Goal: Information Seeking & Learning: Learn about a topic

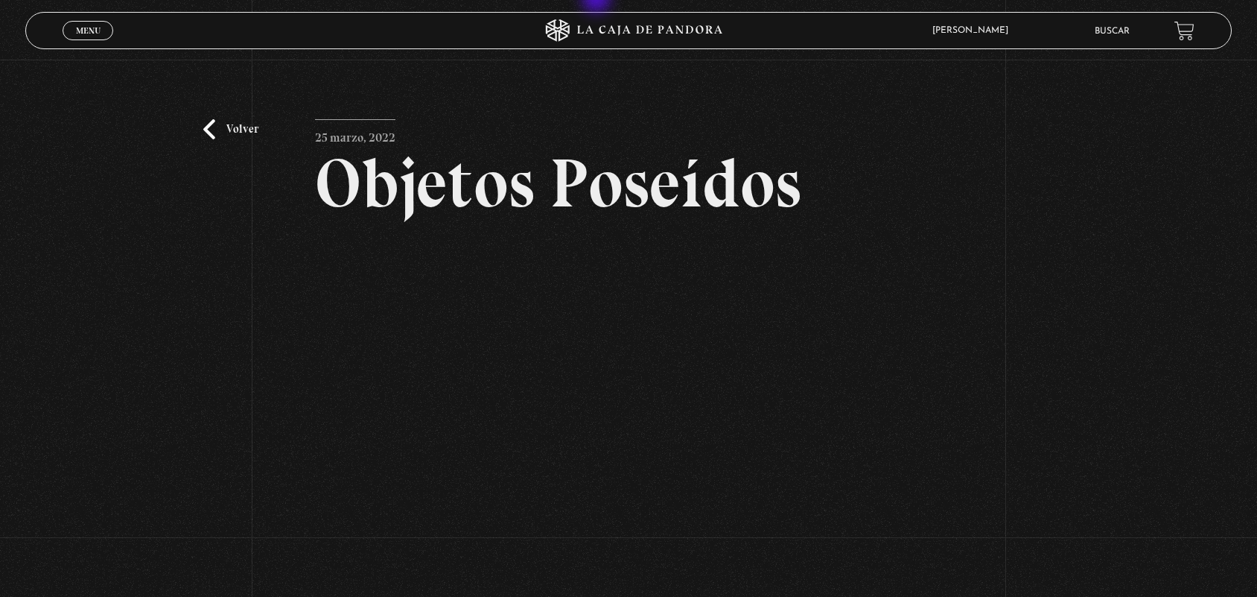
scroll to position [159, 0]
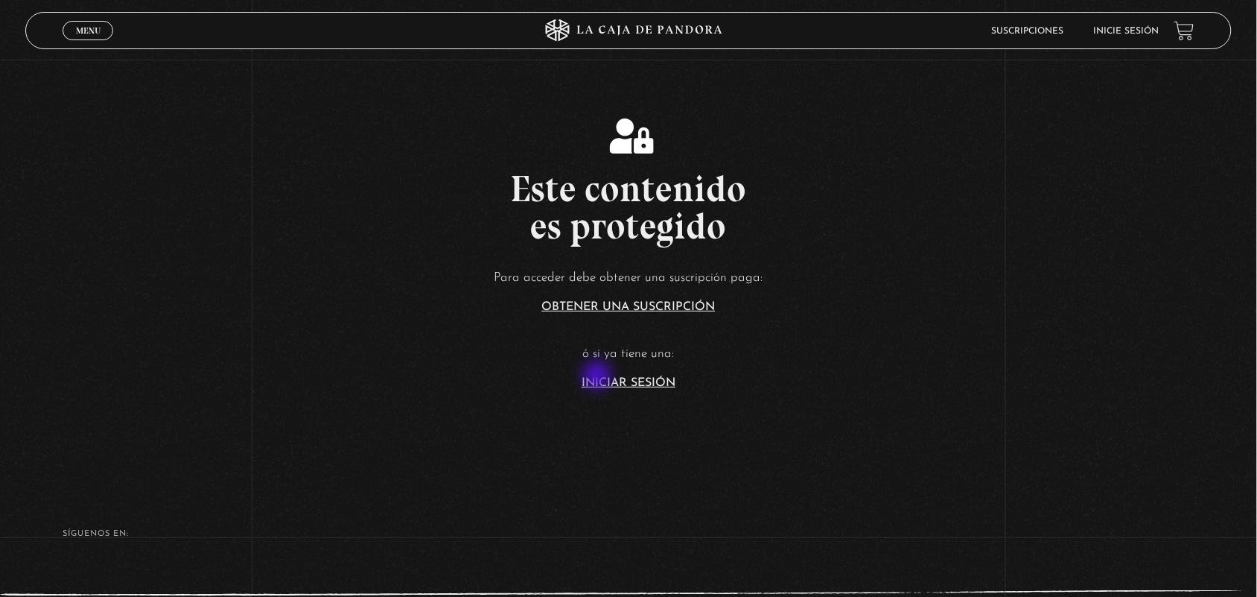
click at [606, 381] on link "Iniciar Sesión" at bounding box center [629, 383] width 94 height 12
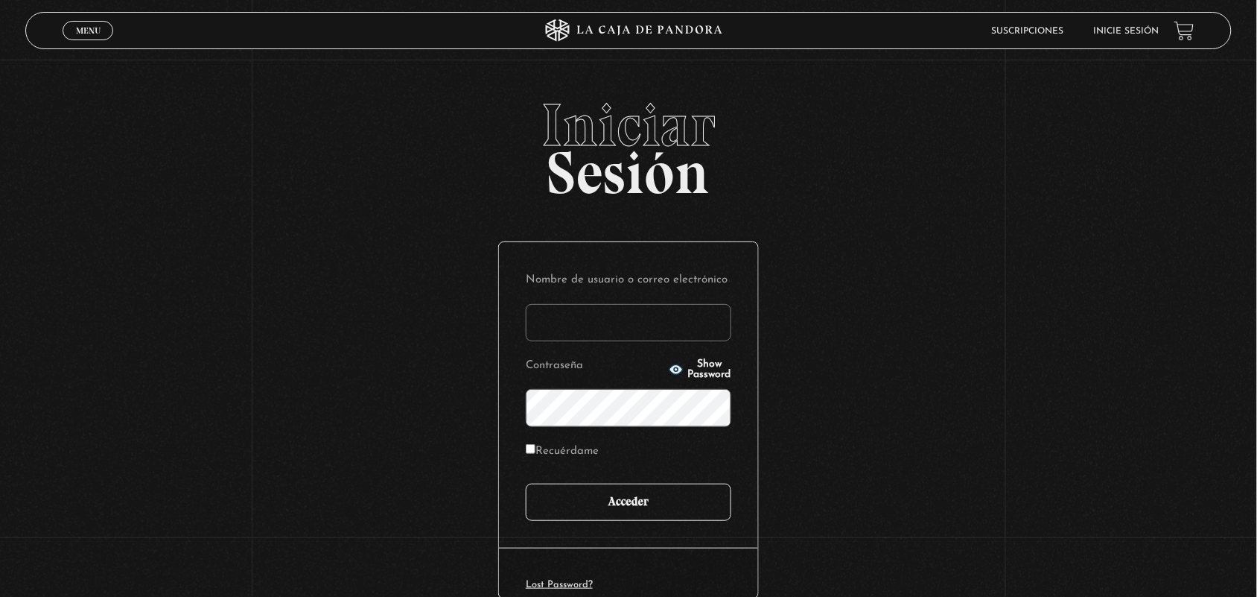
type input "ANGE-LU"
click at [682, 523] on div "Nombre de usuario o correo electrónico ANGE-LU Contraseña Show Password Recuérd…" at bounding box center [628, 394] width 259 height 305
click at [664, 503] on input "Acceder" at bounding box center [629, 501] width 206 height 37
click at [643, 514] on input "Acceder" at bounding box center [629, 501] width 206 height 37
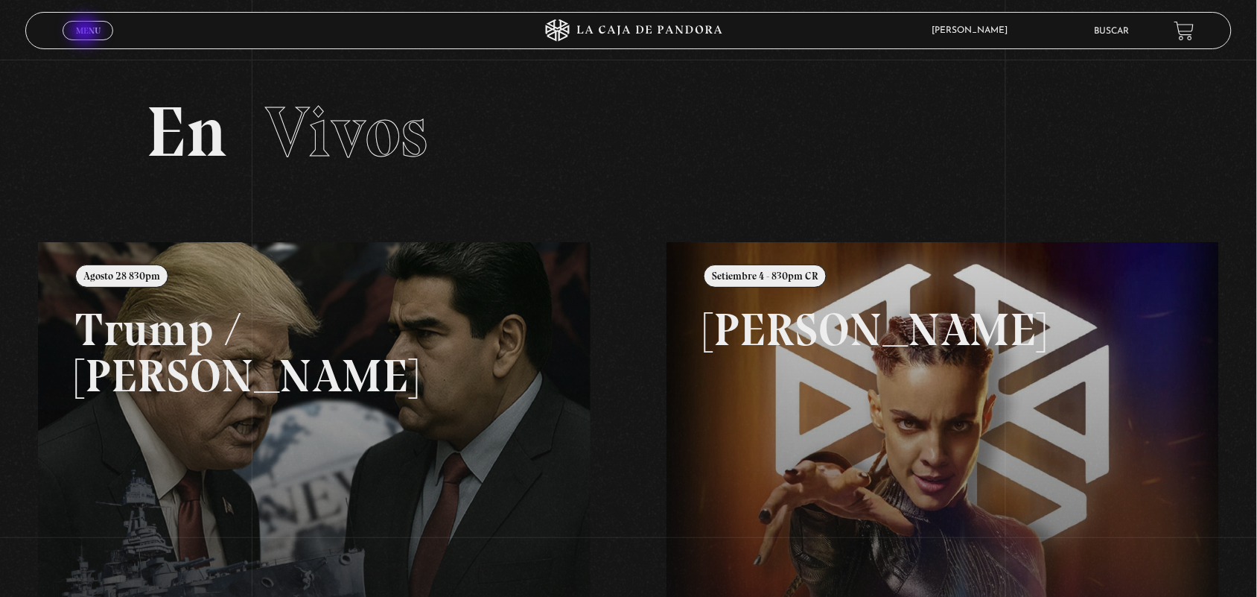
click at [86, 32] on span "Menu" at bounding box center [88, 30] width 25 height 9
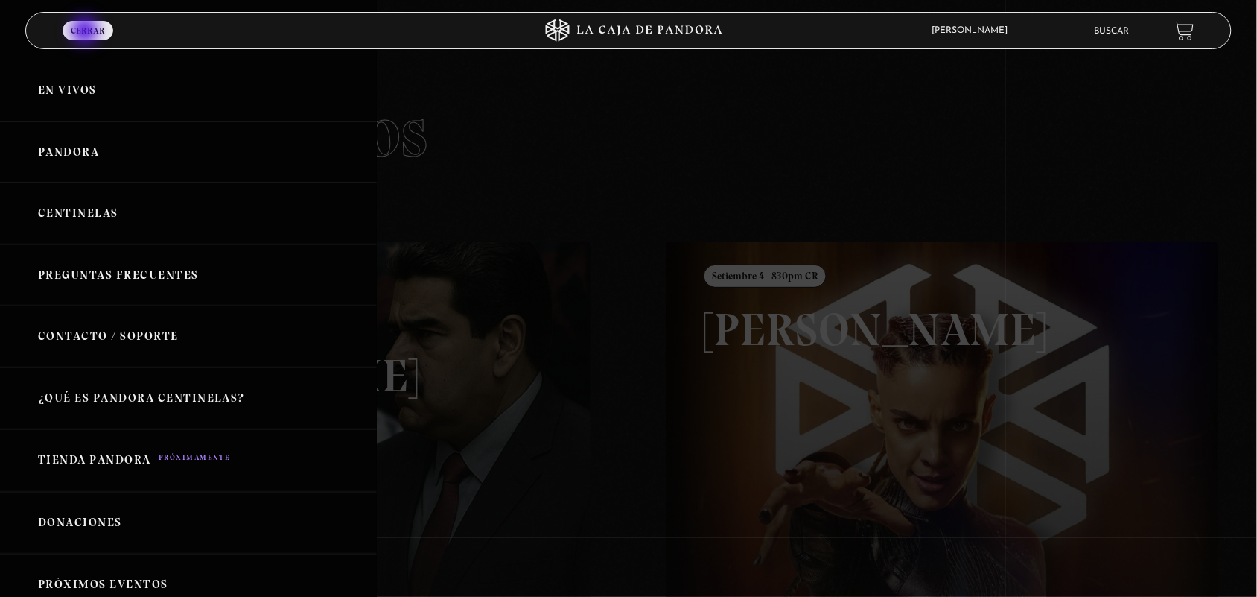
click at [86, 32] on span "Cerrar" at bounding box center [88, 30] width 34 height 9
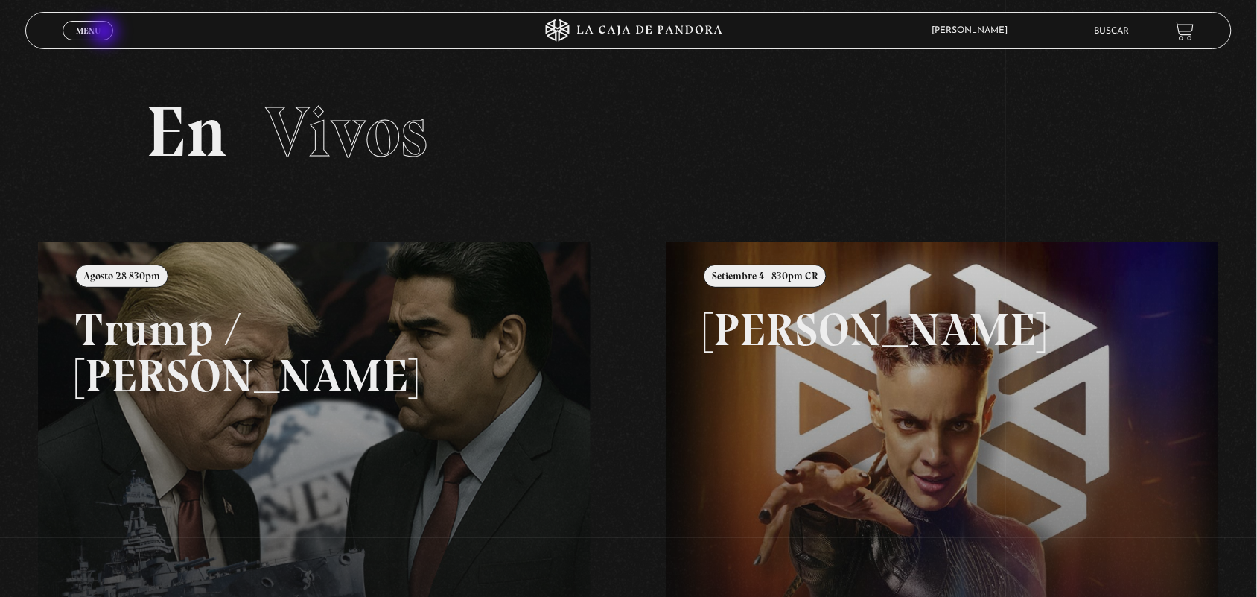
click at [110, 34] on link "Menu Cerrar" at bounding box center [88, 30] width 51 height 19
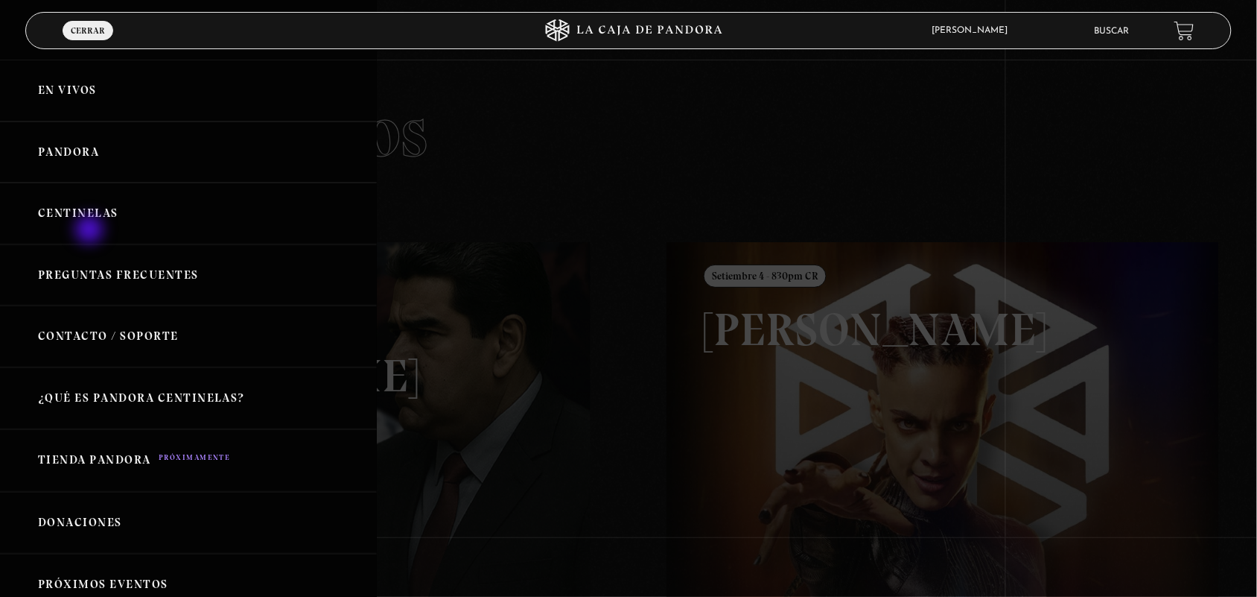
click at [91, 231] on link "Centinelas" at bounding box center [188, 214] width 377 height 62
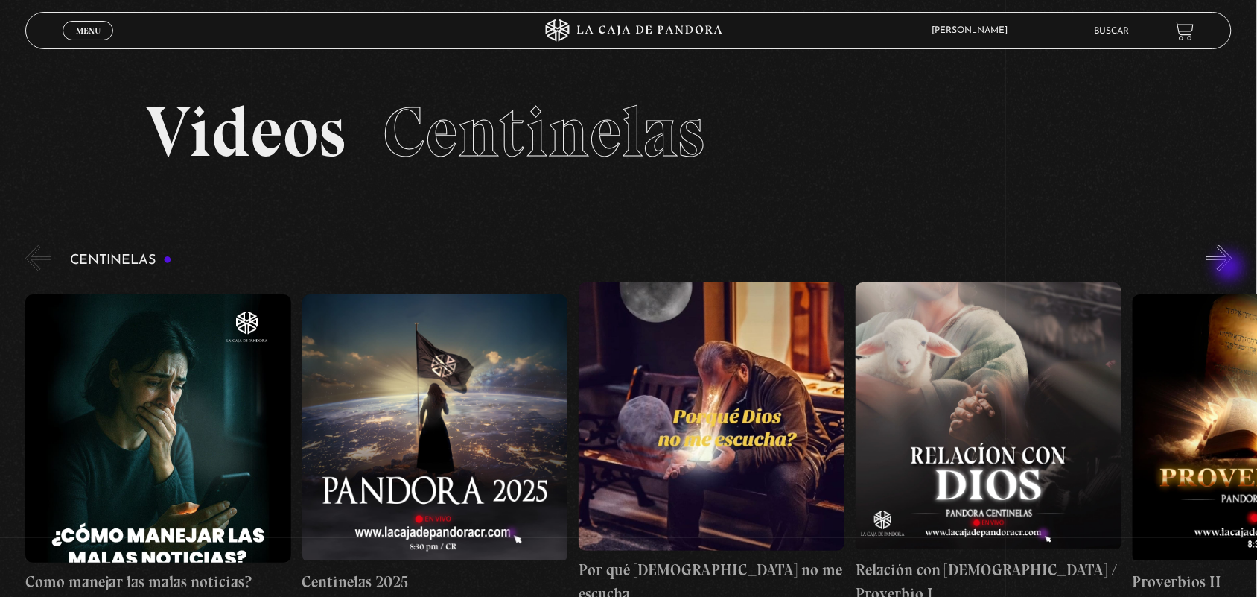
click at [1231, 268] on button "»" at bounding box center [1220, 258] width 26 height 26
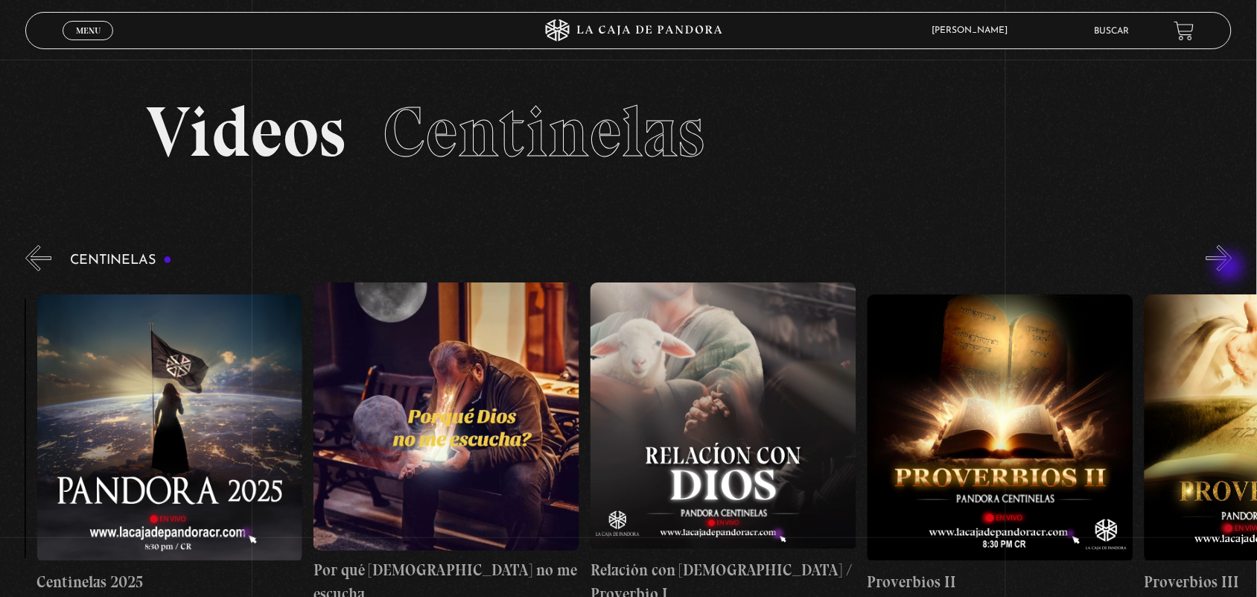
scroll to position [0, 276]
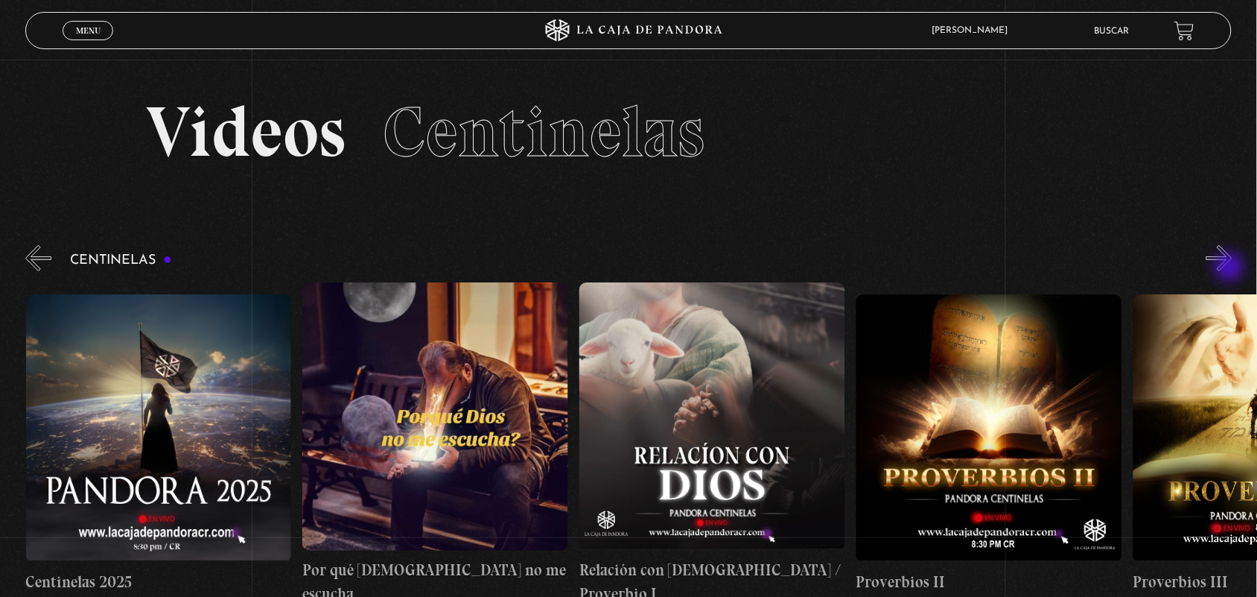
click at [1231, 268] on button "»" at bounding box center [1220, 258] width 26 height 26
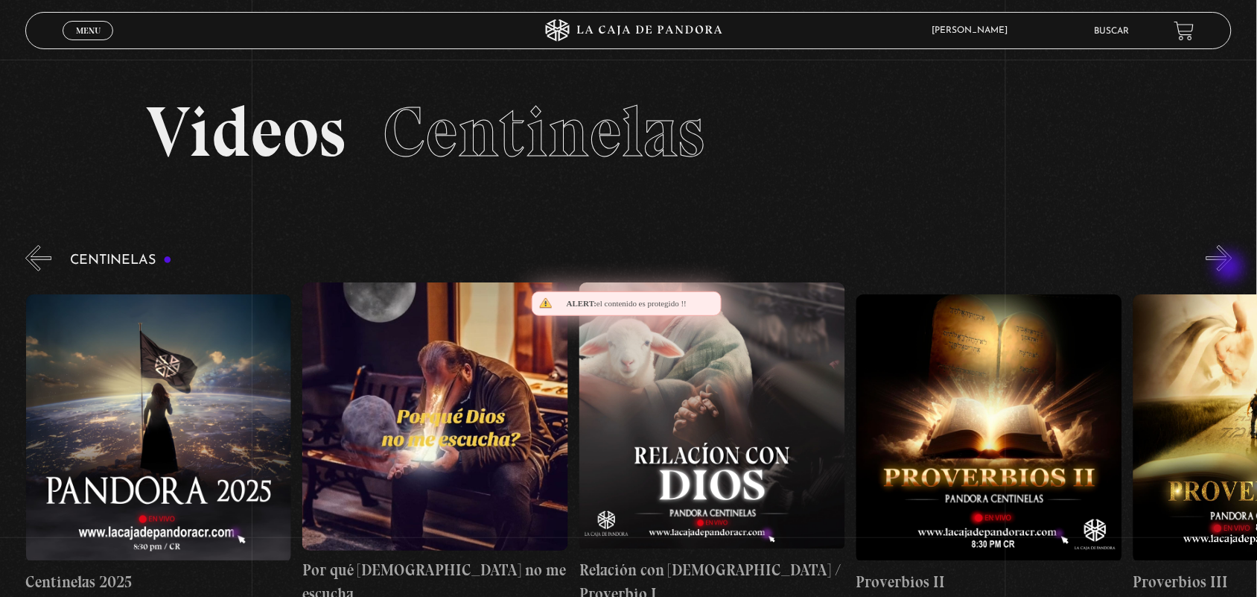
click at [1231, 268] on button "»" at bounding box center [1220, 258] width 26 height 26
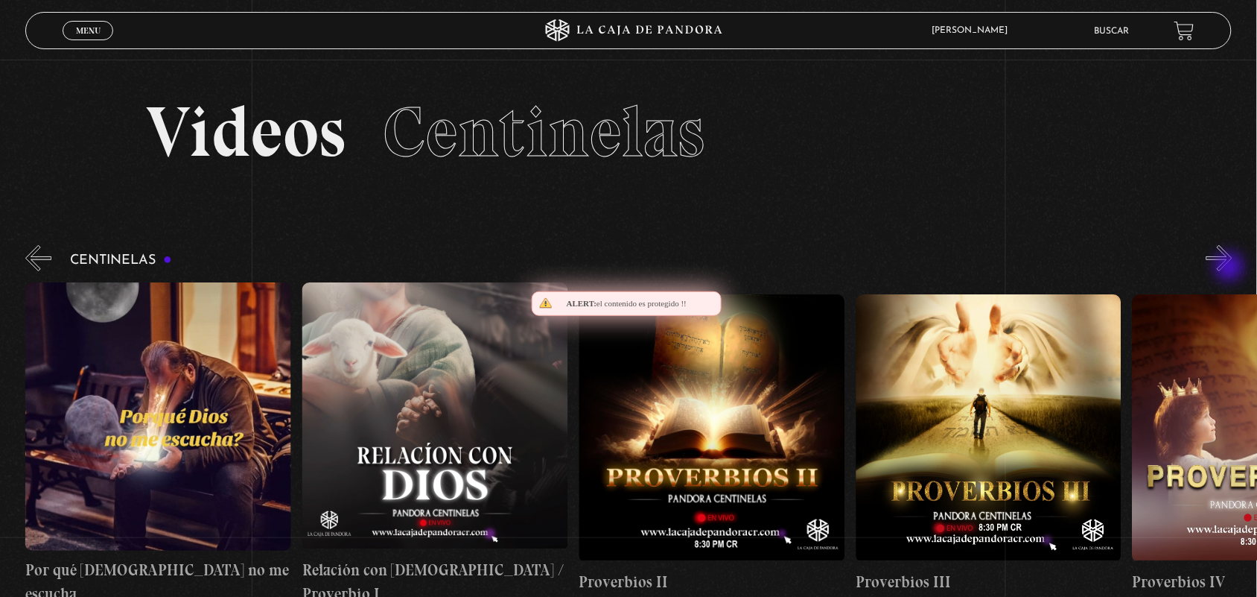
click at [1231, 268] on button "»" at bounding box center [1220, 258] width 26 height 26
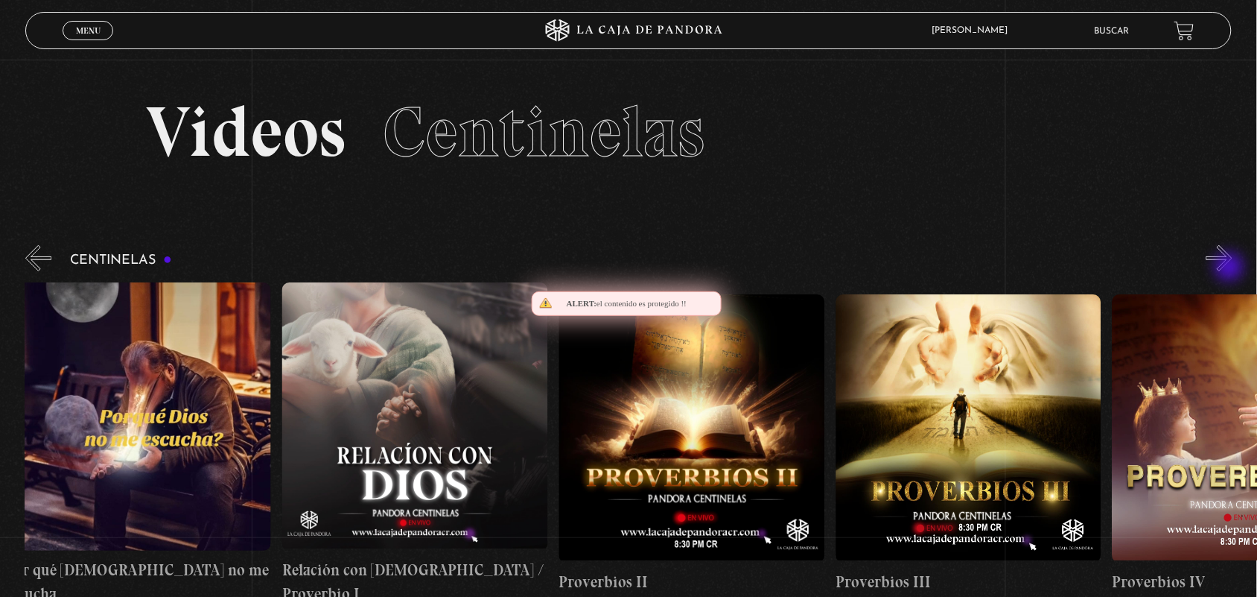
click at [1231, 268] on button "»" at bounding box center [1220, 258] width 26 height 26
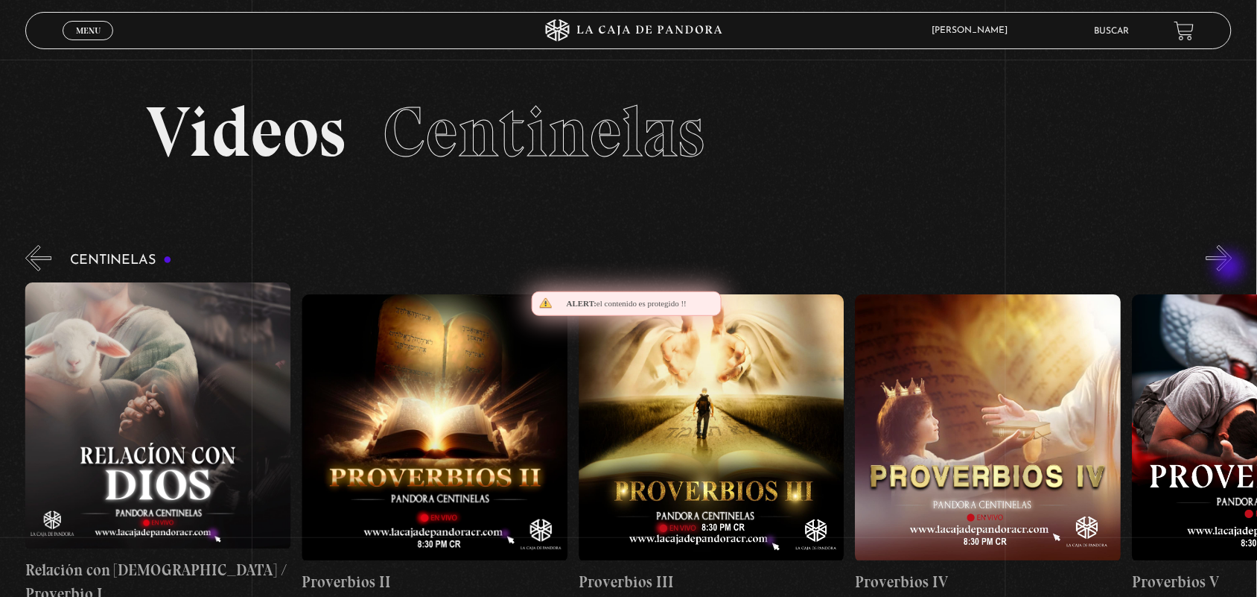
click at [1231, 268] on button "»" at bounding box center [1220, 258] width 26 height 26
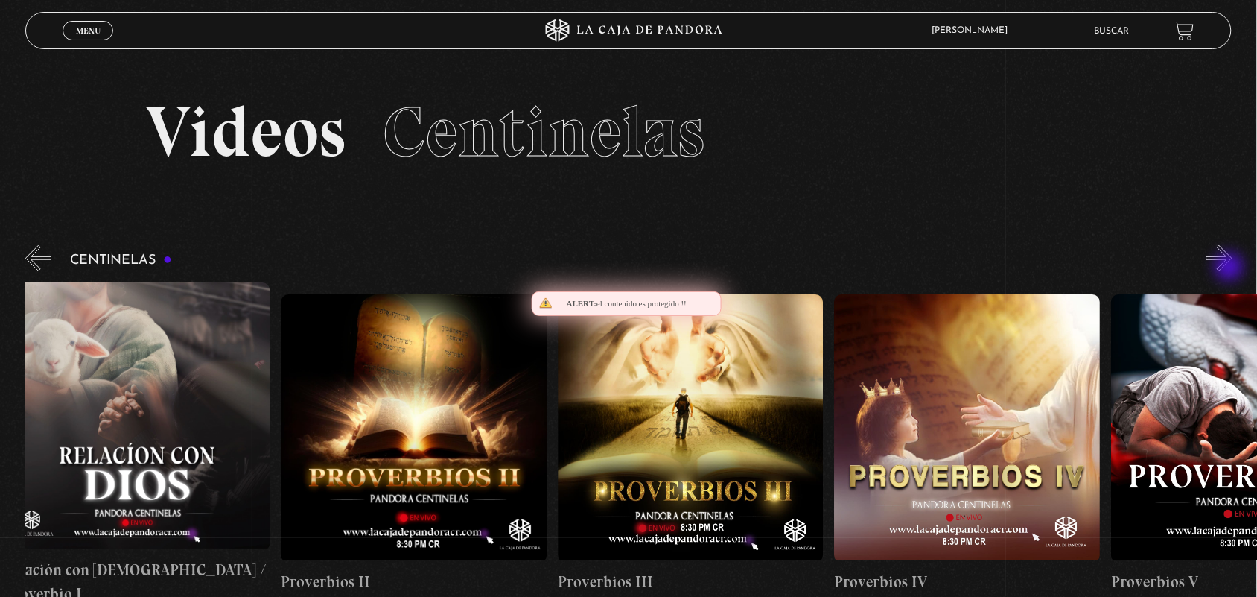
click at [1231, 268] on button "»" at bounding box center [1220, 258] width 26 height 26
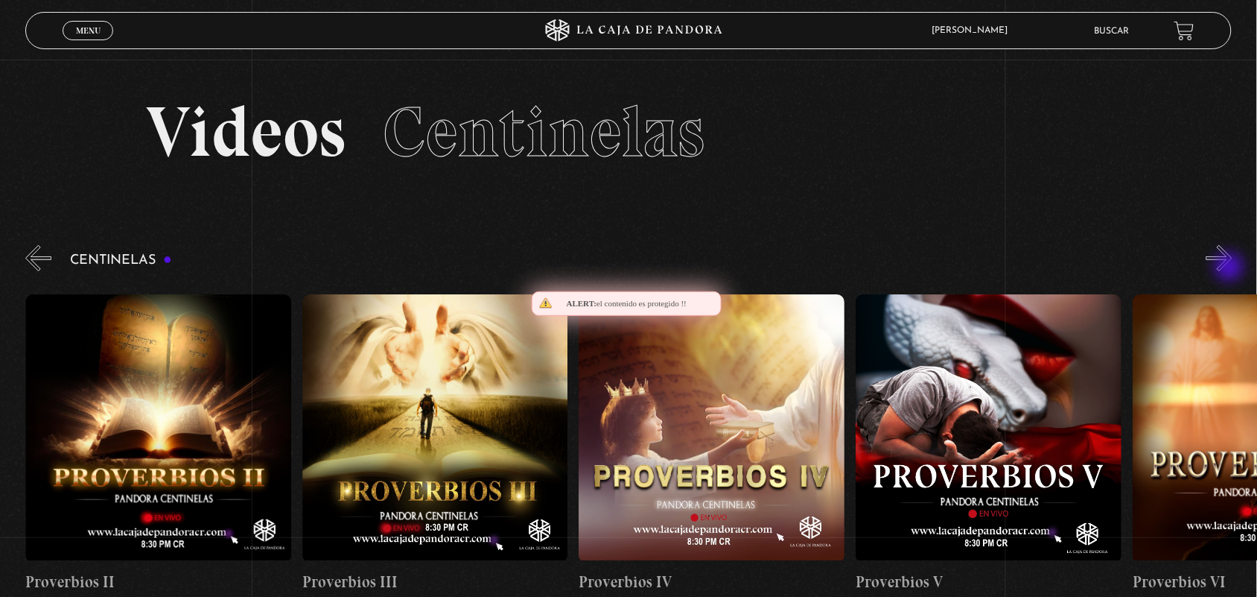
click at [1231, 268] on button "»" at bounding box center [1220, 258] width 26 height 26
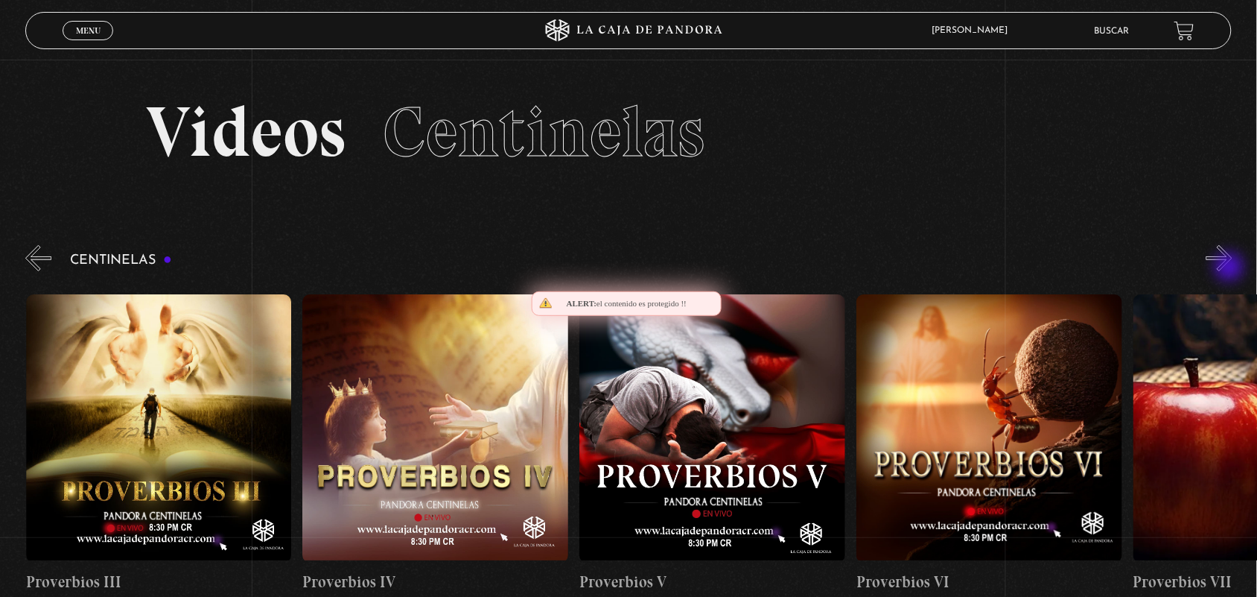
click at [1231, 268] on button "»" at bounding box center [1220, 258] width 26 height 26
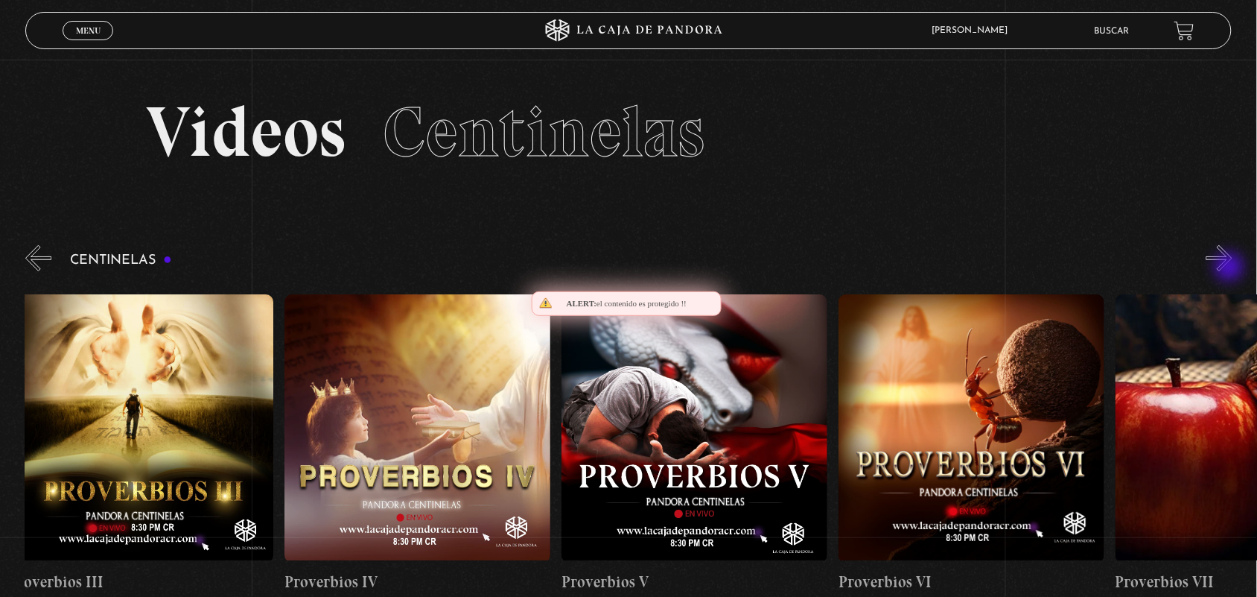
click at [1231, 268] on button "»" at bounding box center [1220, 258] width 26 height 26
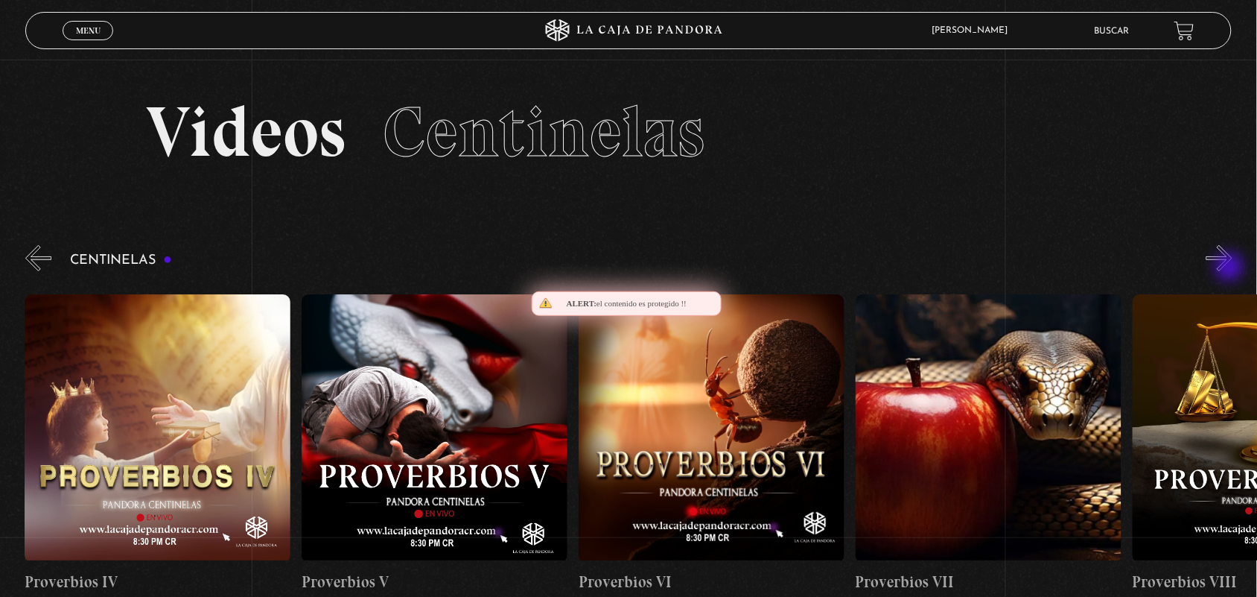
click at [1231, 268] on button "»" at bounding box center [1220, 258] width 26 height 26
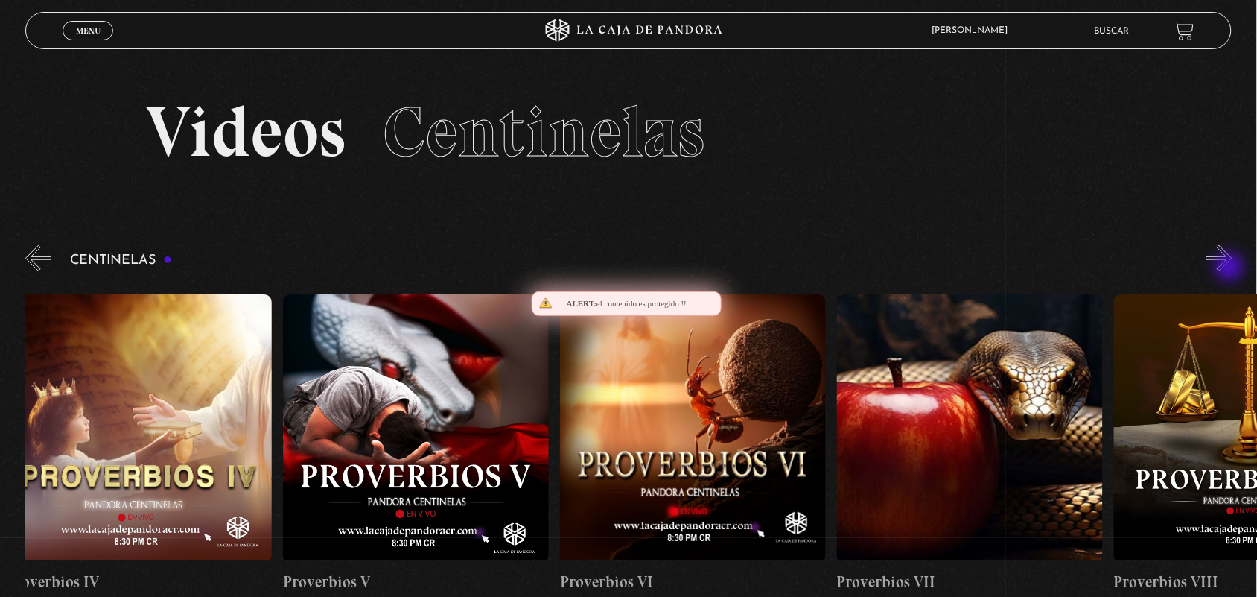
click at [1231, 268] on button "»" at bounding box center [1220, 258] width 26 height 26
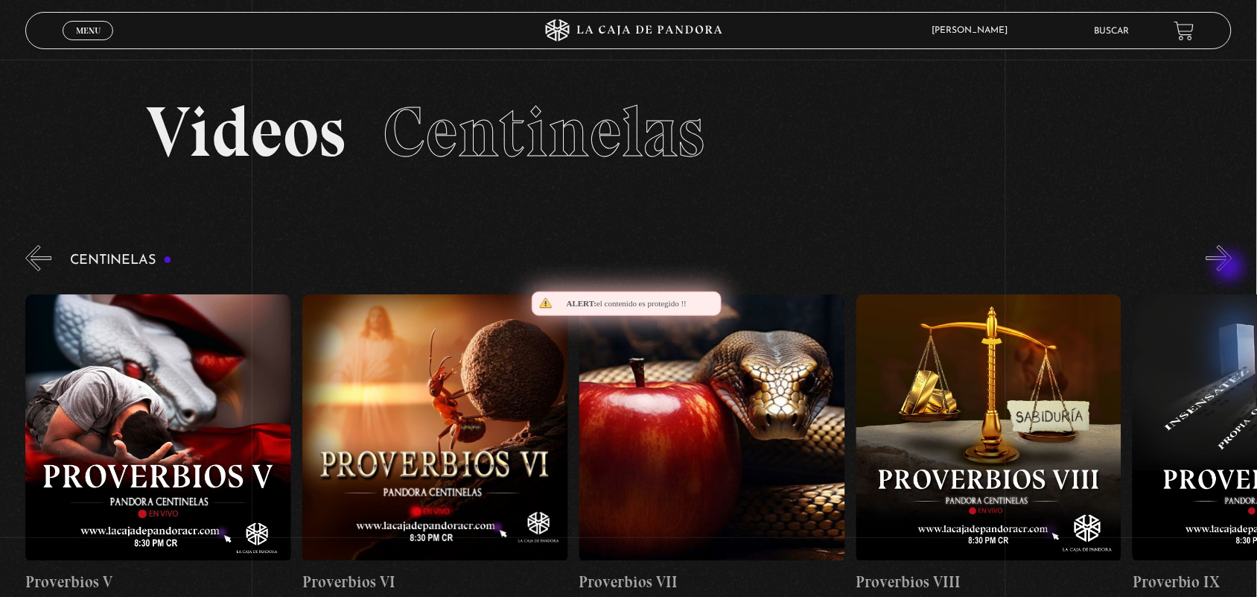
click at [1231, 268] on button "»" at bounding box center [1220, 258] width 26 height 26
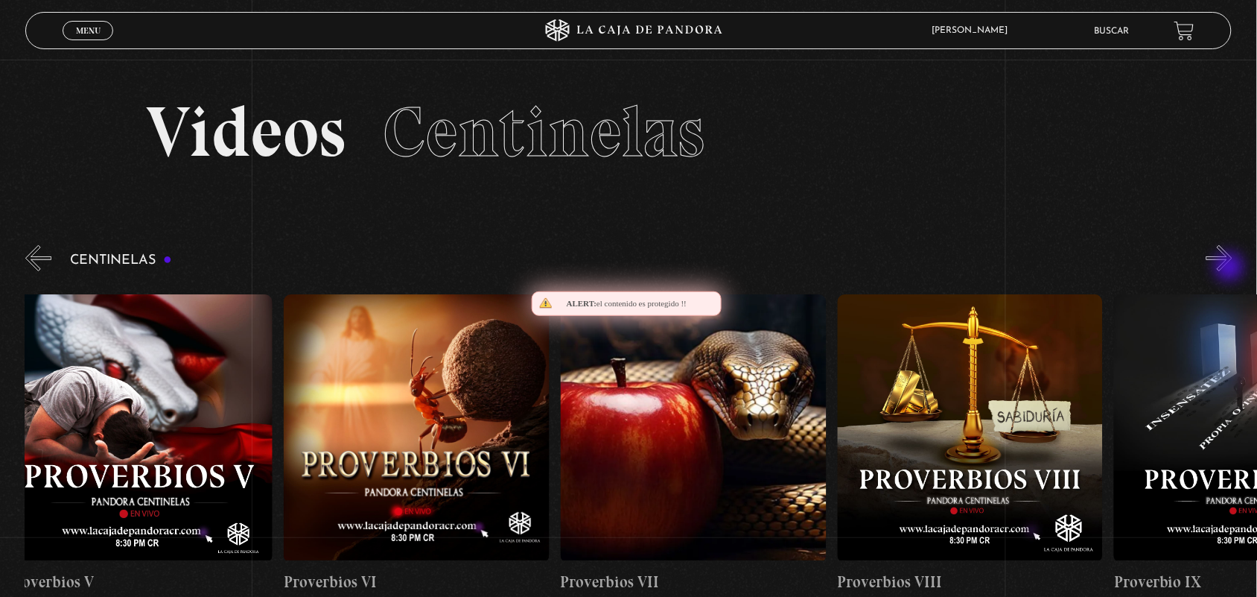
click at [1231, 268] on button "»" at bounding box center [1220, 258] width 26 height 26
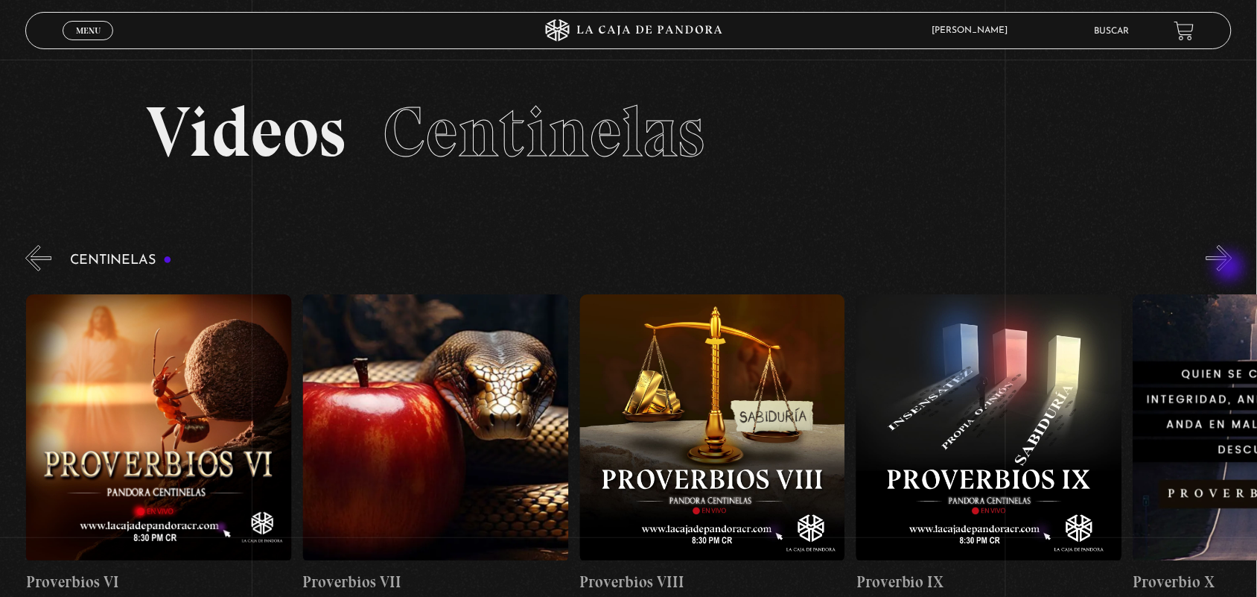
click at [1231, 268] on button "»" at bounding box center [1220, 258] width 26 height 26
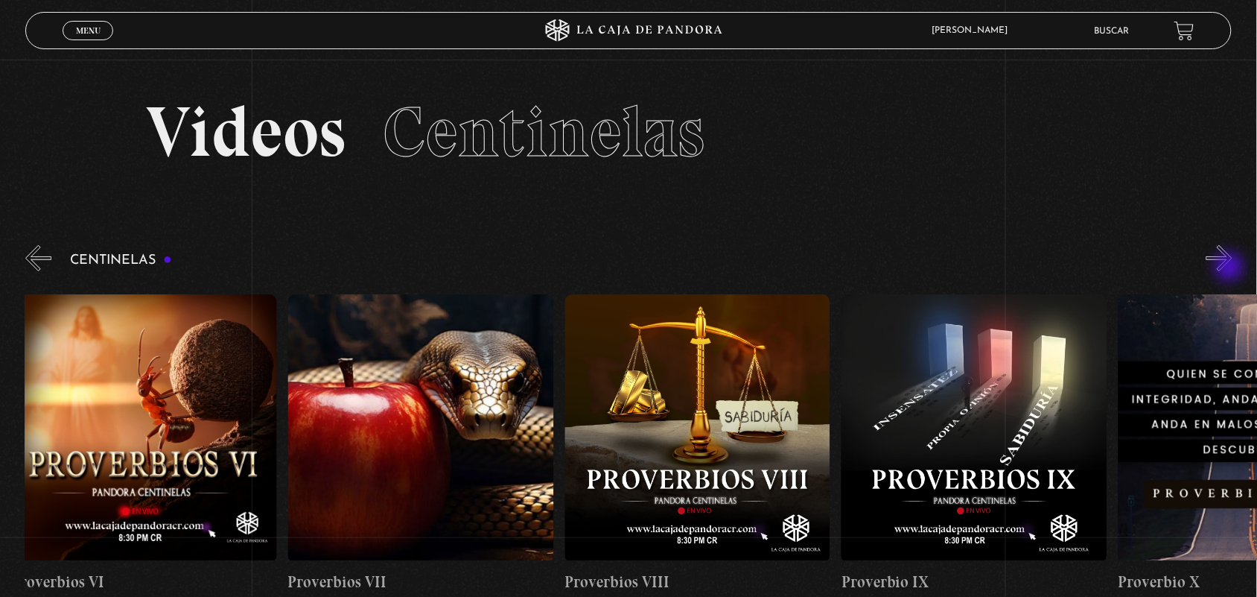
click at [1231, 268] on button "»" at bounding box center [1220, 258] width 26 height 26
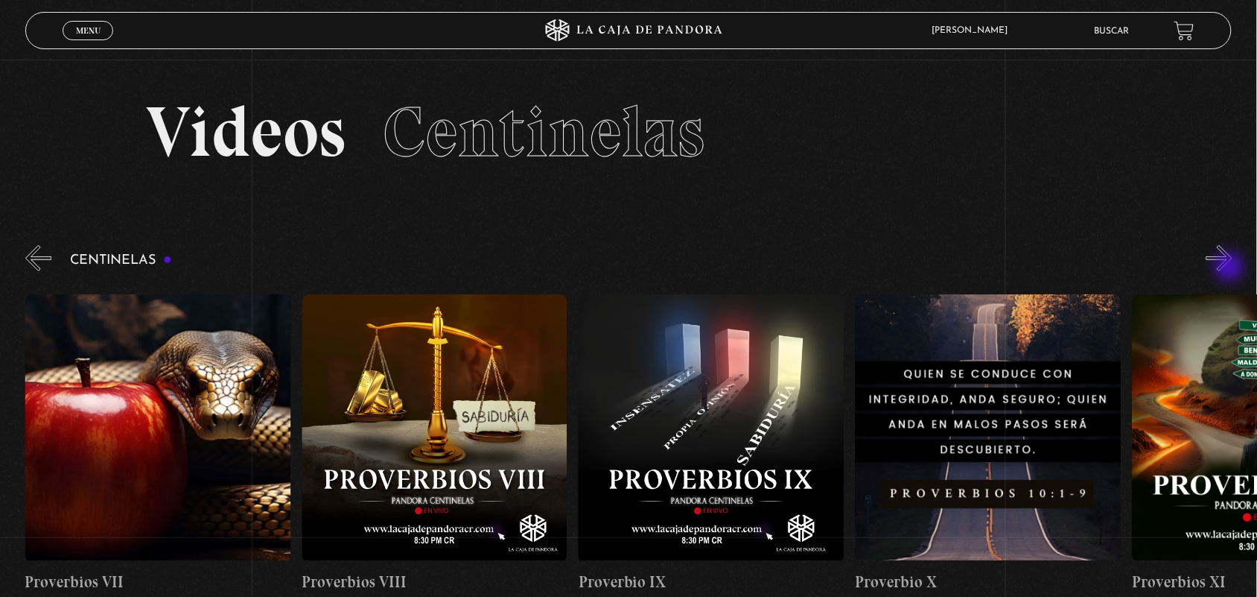
click at [1231, 268] on button "»" at bounding box center [1220, 258] width 26 height 26
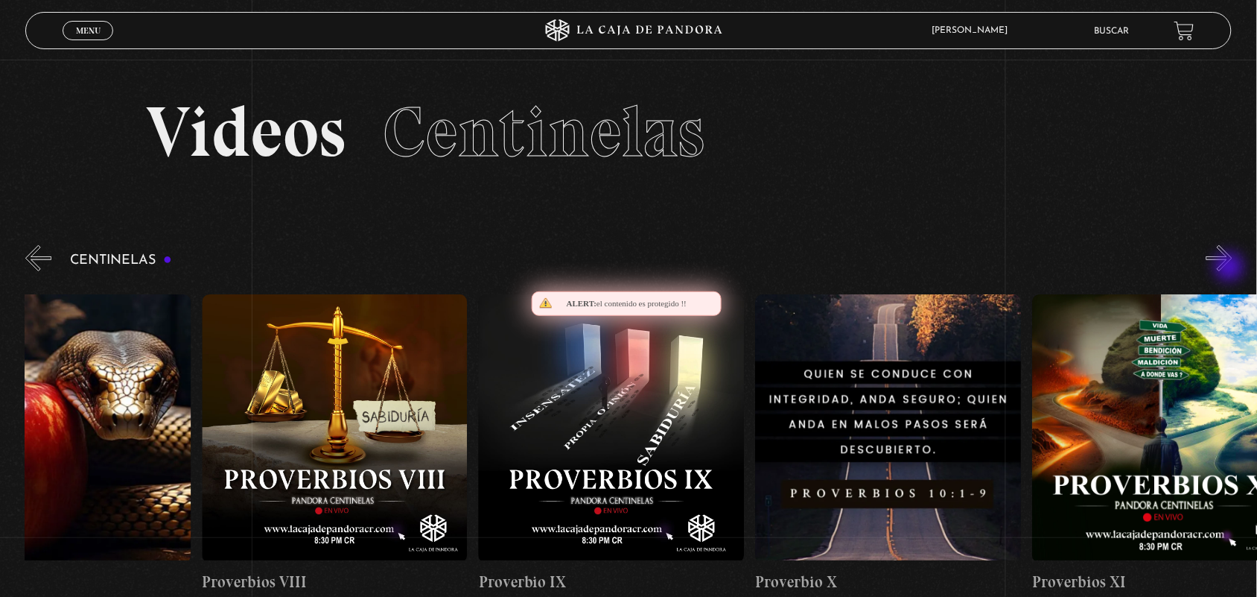
click at [1231, 268] on button "»" at bounding box center [1220, 258] width 26 height 26
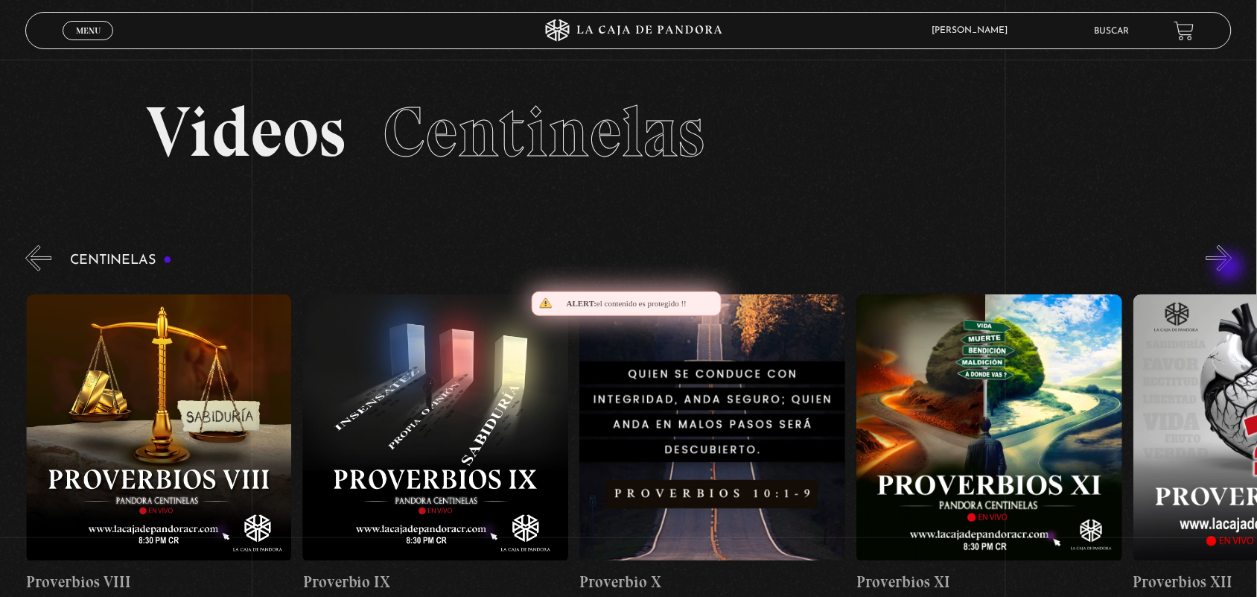
click at [1231, 268] on button "»" at bounding box center [1220, 258] width 26 height 26
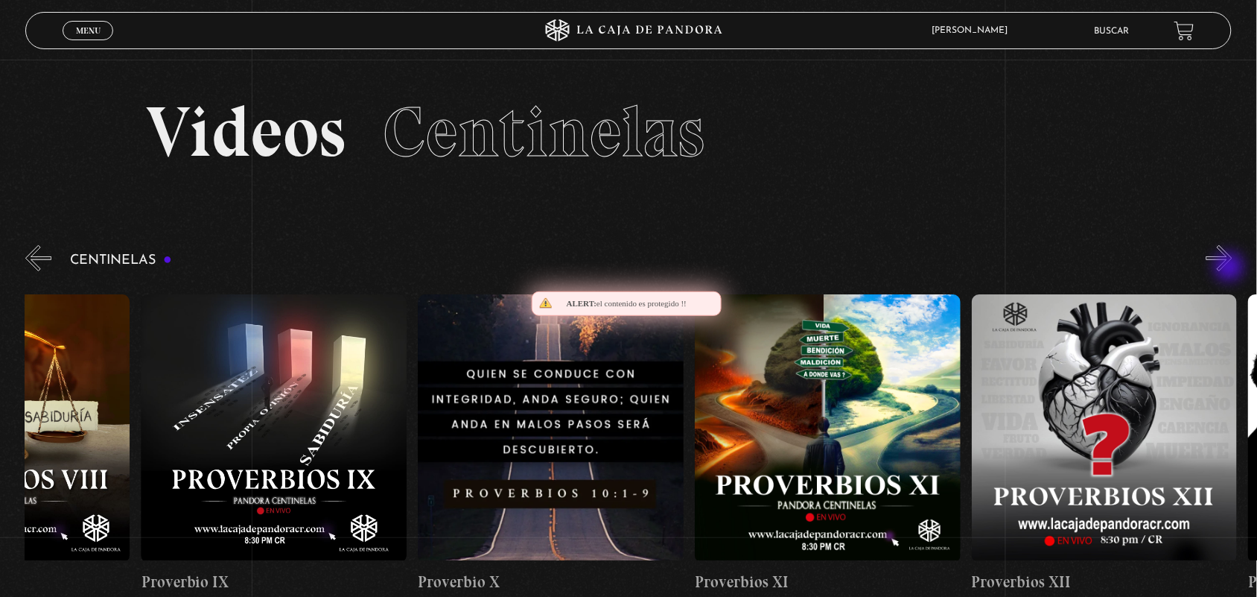
click at [1231, 268] on button "»" at bounding box center [1220, 258] width 26 height 26
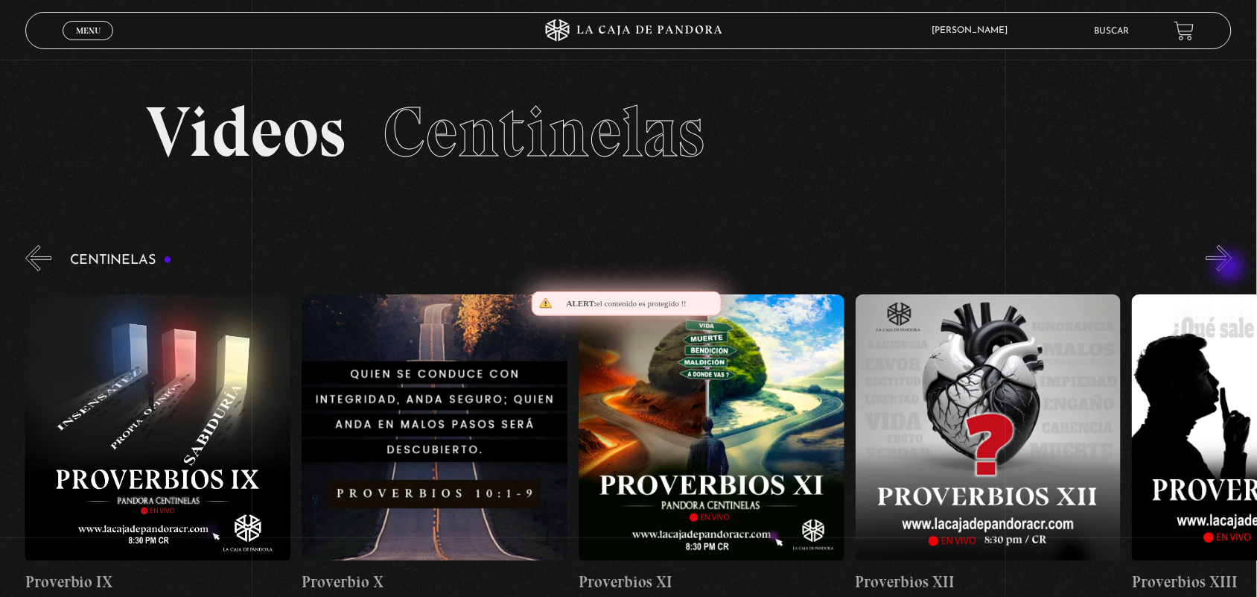
click at [1231, 268] on button "»" at bounding box center [1220, 258] width 26 height 26
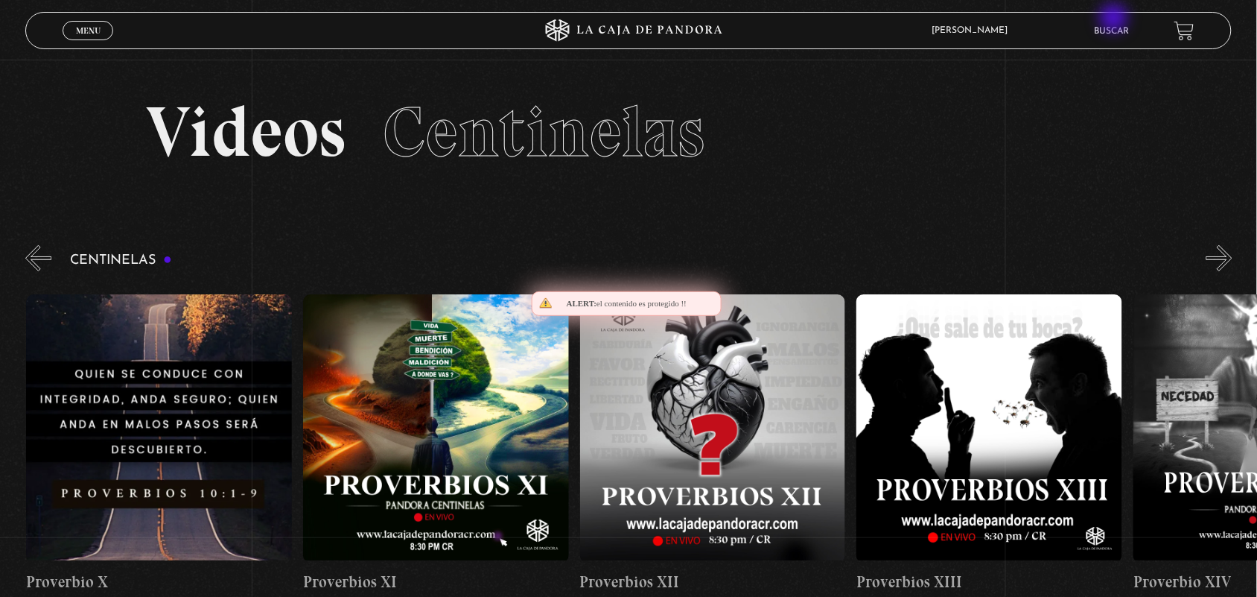
scroll to position [0, 3323]
click at [1116, 19] on li "Buscar" at bounding box center [1112, 30] width 35 height 23
click at [1107, 28] on link "Buscar" at bounding box center [1112, 31] width 35 height 9
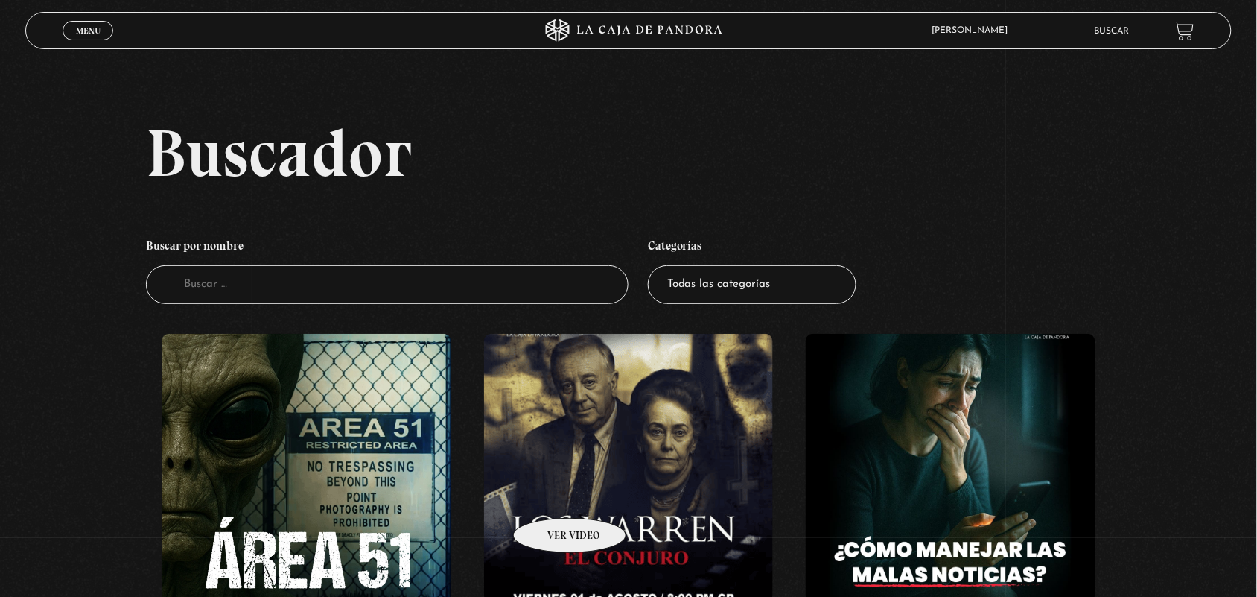
click at [552, 493] on figure at bounding box center [629, 468] width 290 height 268
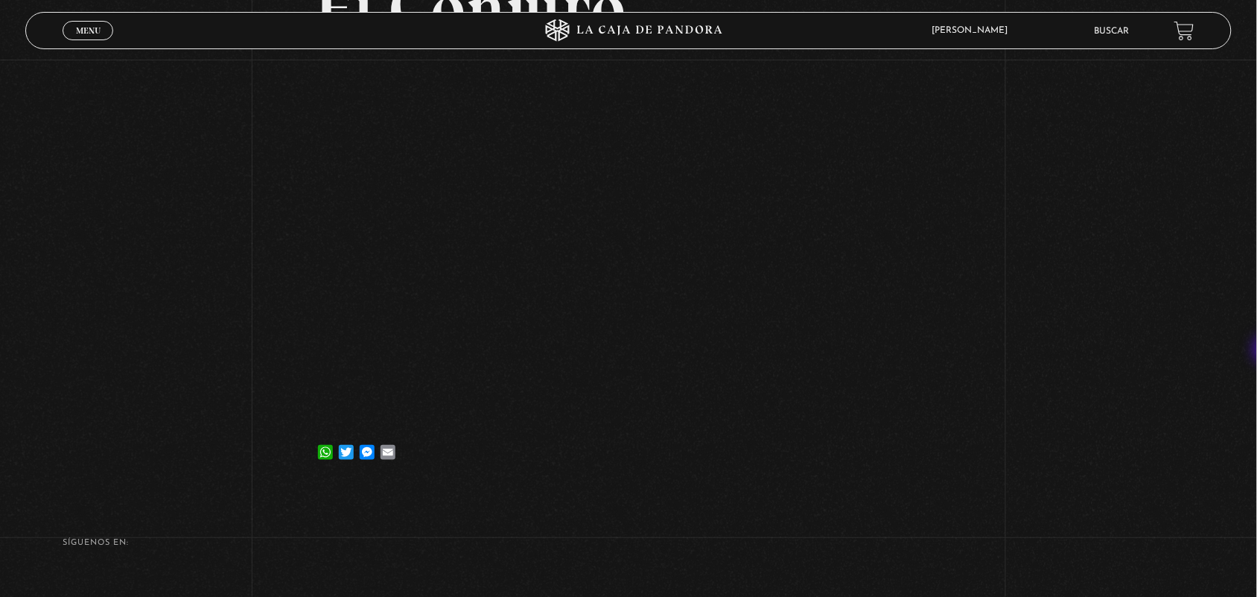
scroll to position [180, 0]
